Goal: Task Accomplishment & Management: Use online tool/utility

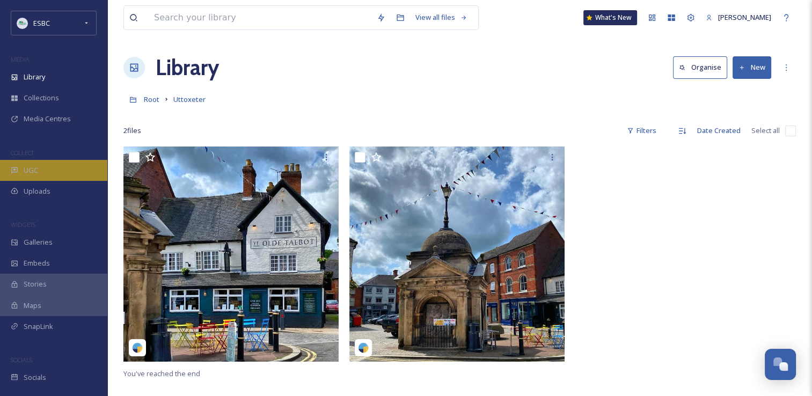
click at [45, 168] on div "UGC" at bounding box center [53, 170] width 107 height 21
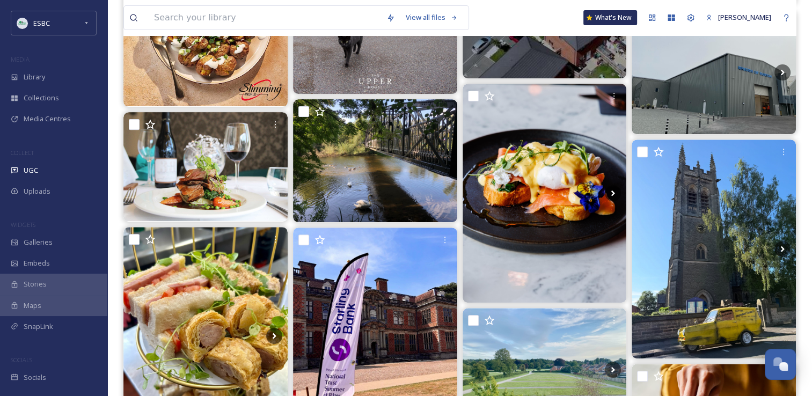
scroll to position [257, 0]
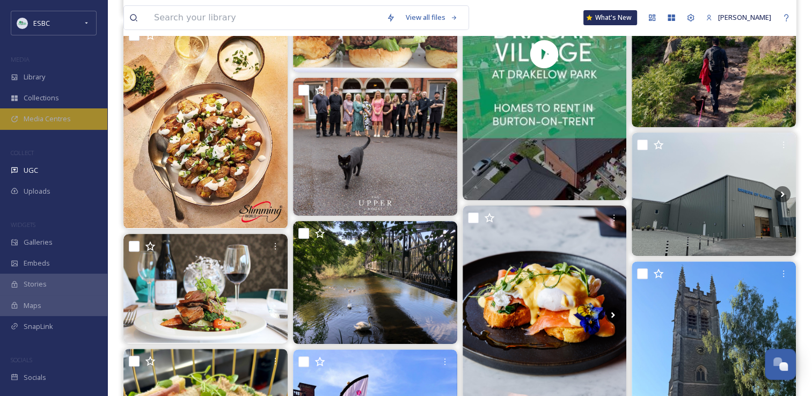
click at [61, 125] on div "Media Centres" at bounding box center [53, 118] width 107 height 21
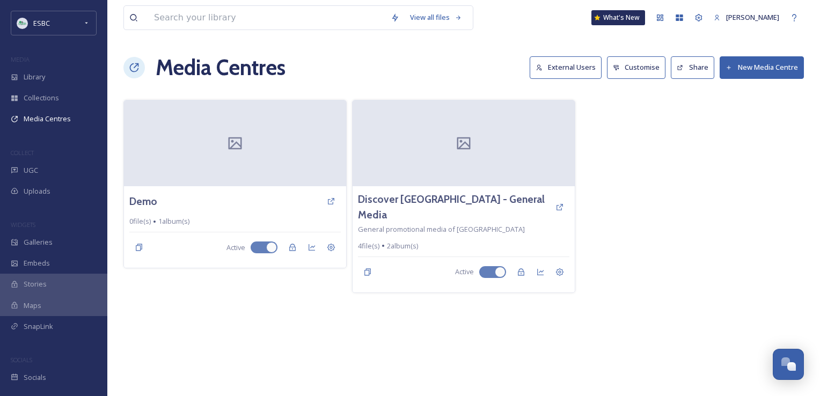
click at [761, 68] on button "New Media Centre" at bounding box center [762, 67] width 84 height 22
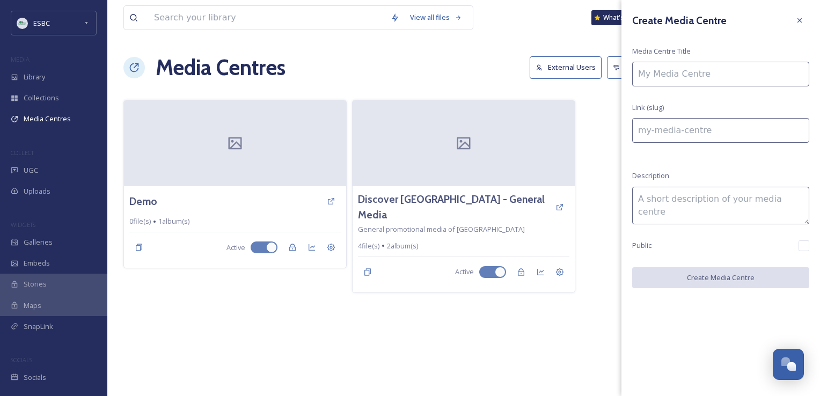
click at [672, 70] on input at bounding box center [721, 74] width 177 height 25
type input "W"
type input "w"
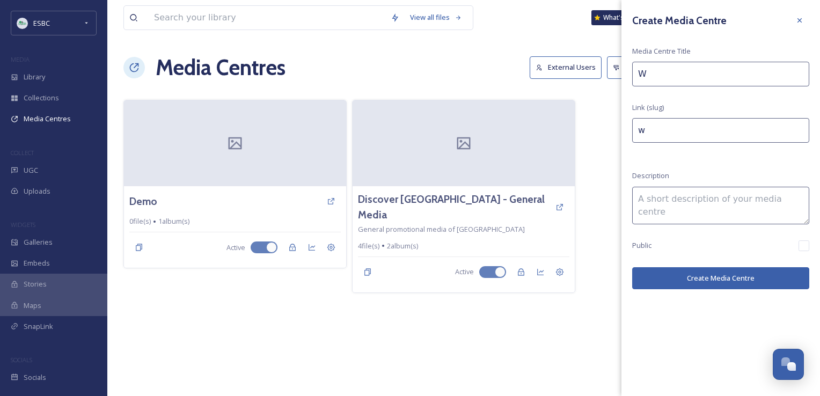
type input "We"
type input "we"
type input "We"
type input "we-"
type input "We A"
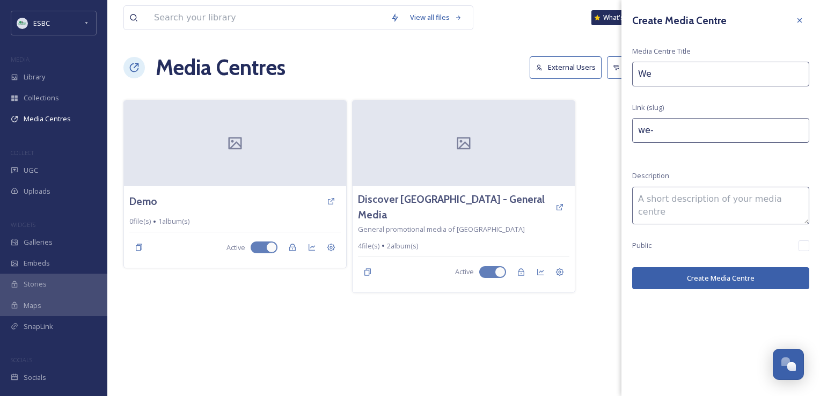
type input "we-a"
type input "We Ar"
type input "we-ar"
type input "We Are"
type input "we-are"
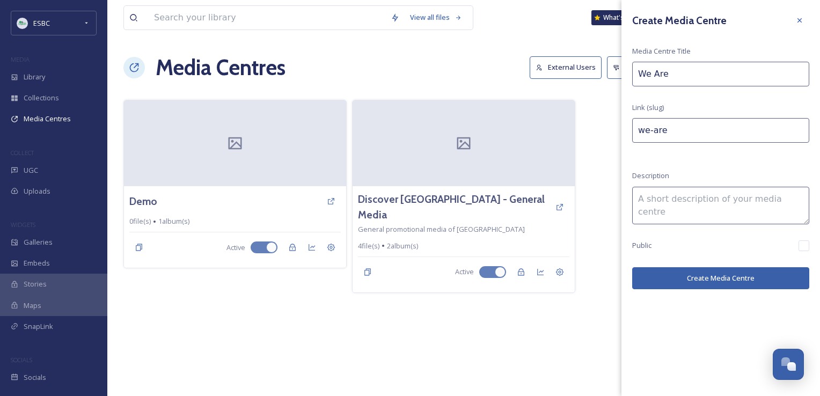
type input "We Are"
type input "we-are-"
type input "We Are S"
type input "we-are-s"
type input "We Are St"
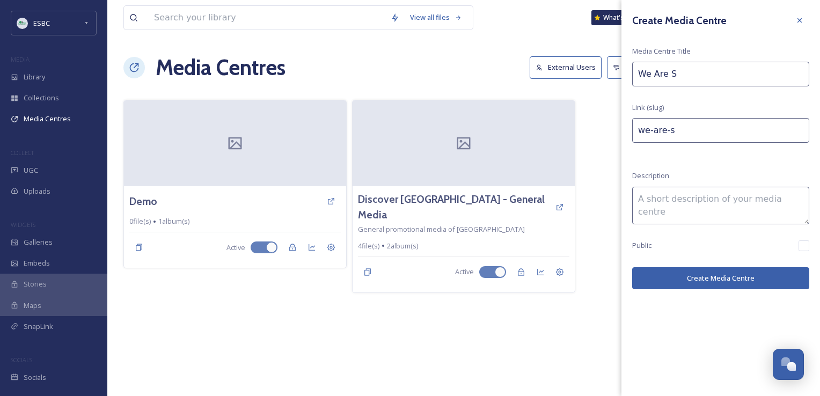
type input "we-are-st"
type input "We Are Sta"
type input "we-are-sta"
type input "We Are Staf"
type input "we-are-staf"
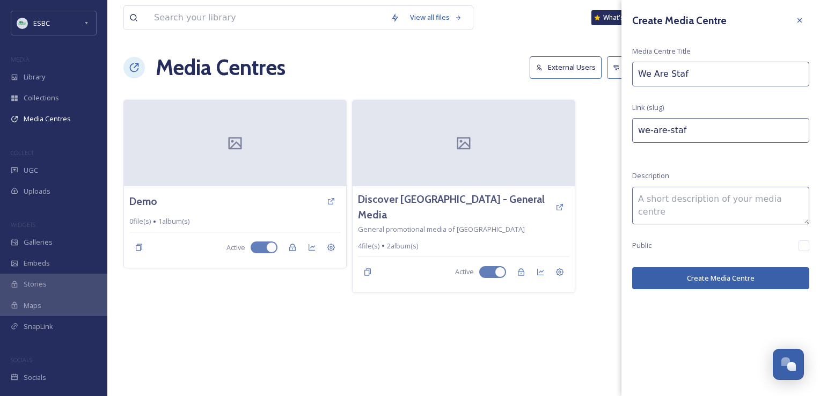
type input "We Are Staff"
type input "we-are-staff"
type input "We Are Staffo"
type input "we-are-staffo"
type input "We Are Staffor"
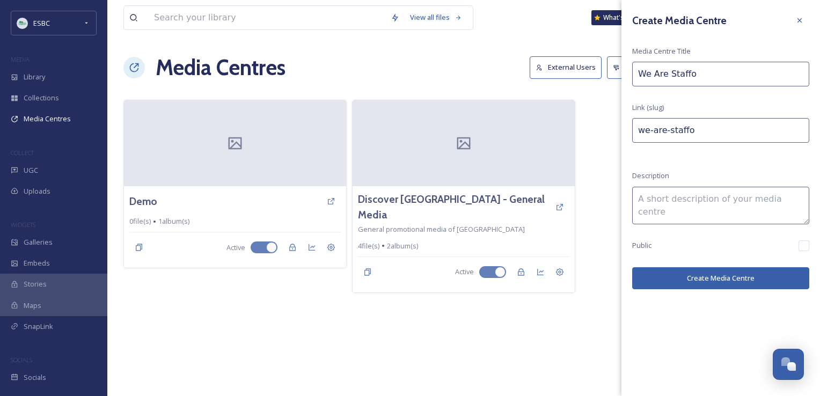
type input "we-are-staffor"
type input "We Are [PERSON_NAME]"
type input "we-are-[GEOGRAPHIC_DATA]"
type input "We Are Staffords"
type input "we-are-staffords"
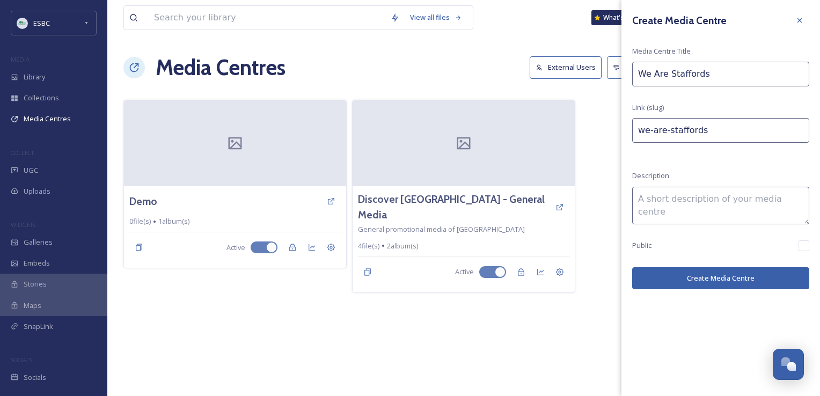
type input "We Are Staffordsh"
type input "we-are-[GEOGRAPHIC_DATA]"
type input "We Are Staffordshi"
type input "we-are-staffordshi"
type input "We Are Staffordshir"
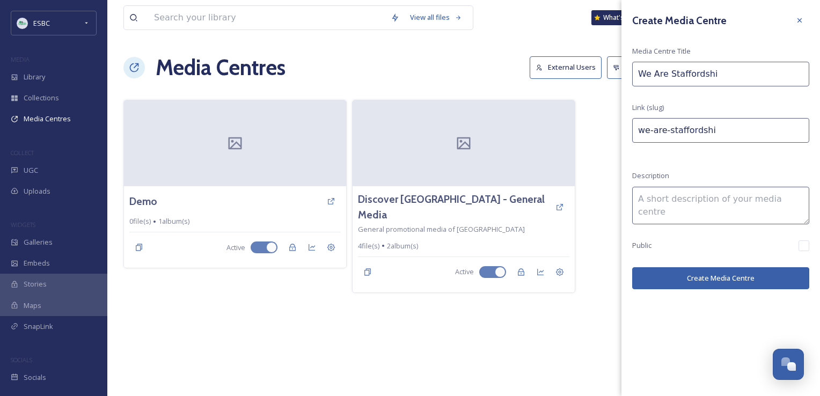
type input "we-are-staffordshir"
type input "We Are [GEOGRAPHIC_DATA]"
type input "we-are-[GEOGRAPHIC_DATA]"
type input "We Are [GEOGRAPHIC_DATA]"
click at [801, 18] on icon at bounding box center [800, 20] width 9 height 9
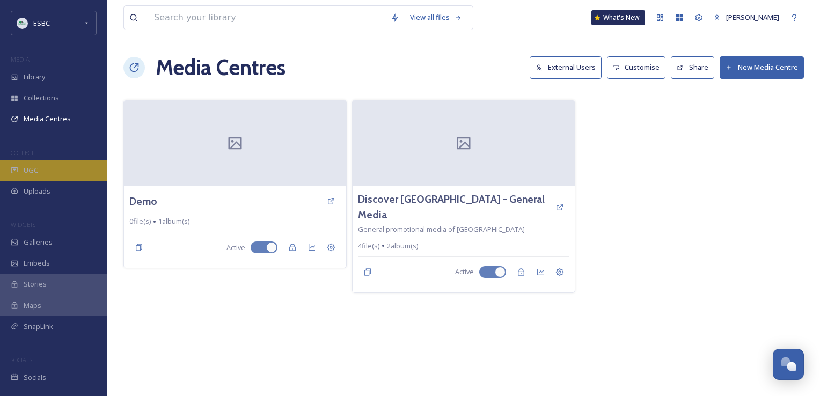
click at [31, 175] on span "UGC" at bounding box center [31, 170] width 14 height 10
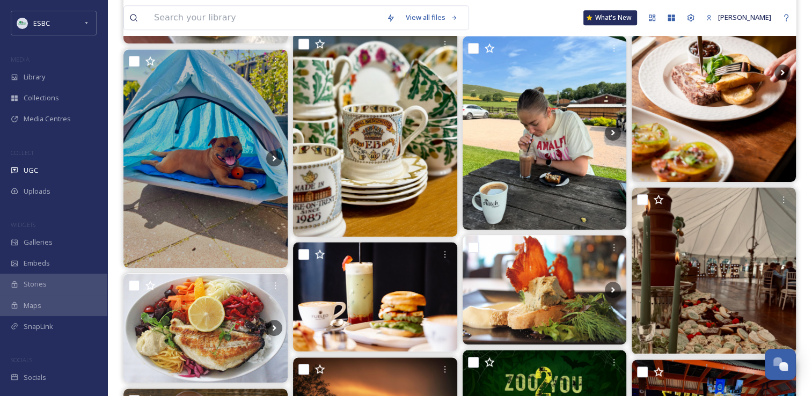
scroll to position [505, 0]
